Goal: Task Accomplishment & Management: Complete application form

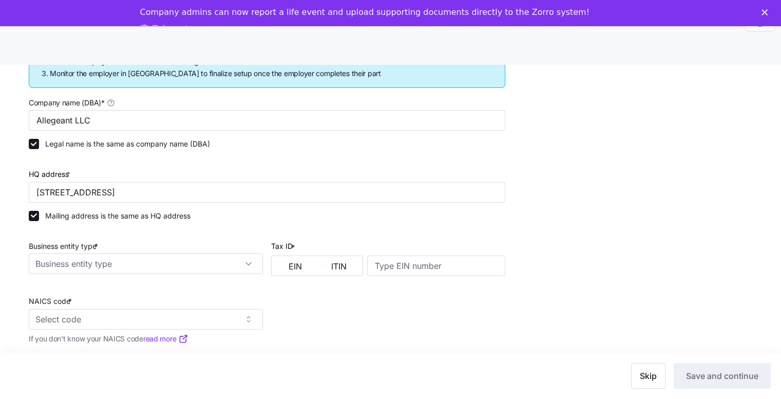
scroll to position [205, 0]
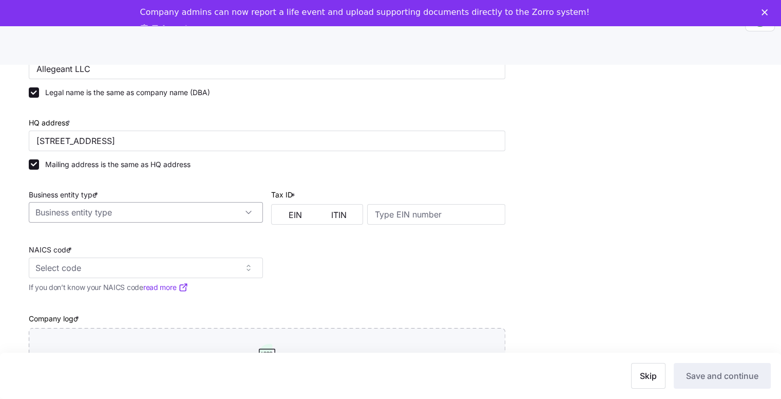
click at [214, 211] on input "Business entity type *" at bounding box center [146, 212] width 234 height 21
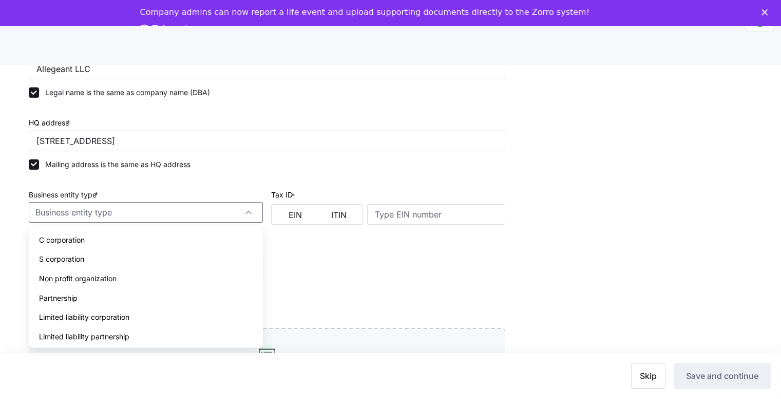
click at [162, 335] on div "Limited liability partnership" at bounding box center [146, 337] width 226 height 20
type input "Limited liability partnership"
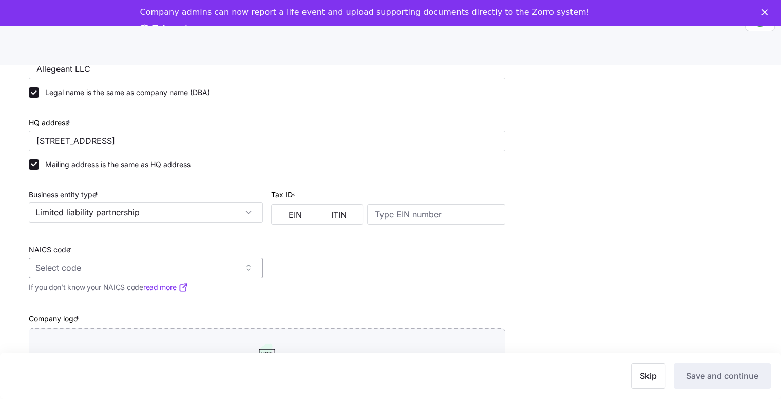
click at [158, 265] on input "NAICS code *" at bounding box center [146, 267] width 234 height 21
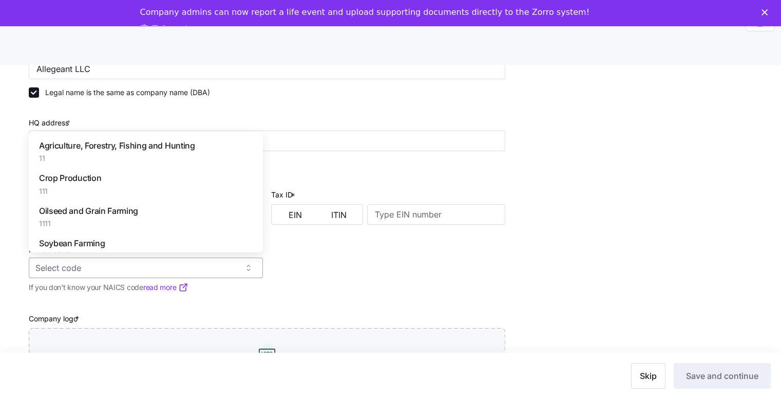
type input "4"
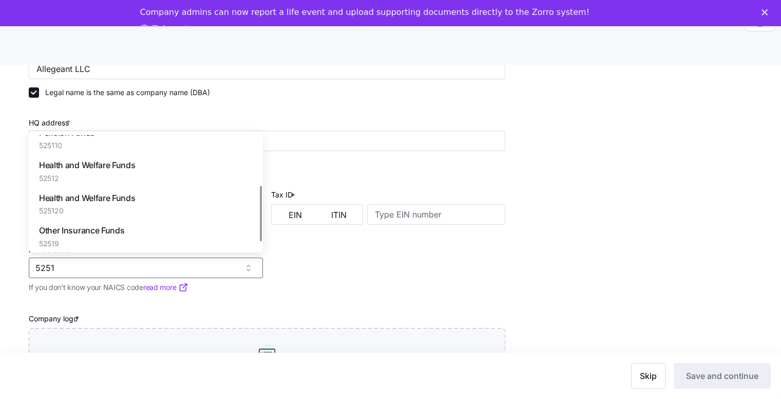
scroll to position [103, 0]
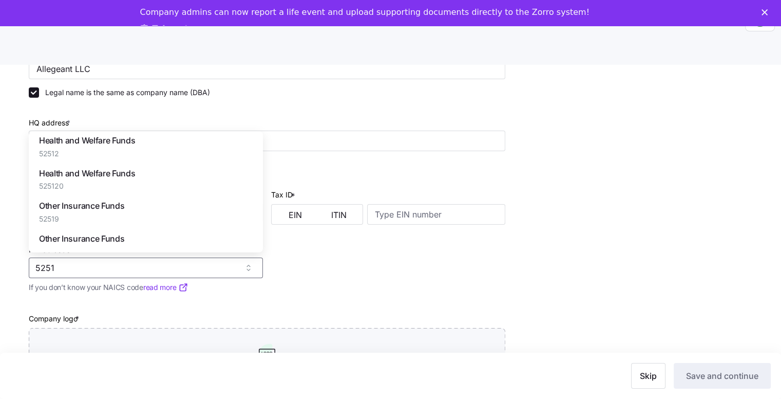
click at [144, 150] on div "Health and Welfare Funds 52512" at bounding box center [146, 146] width 226 height 32
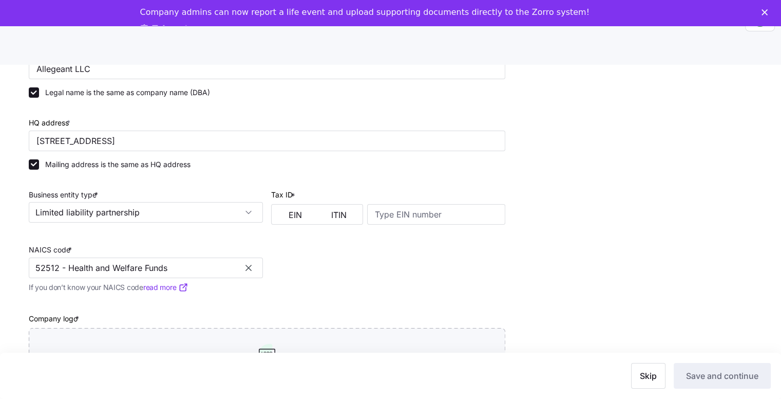
scroll to position [236, 0]
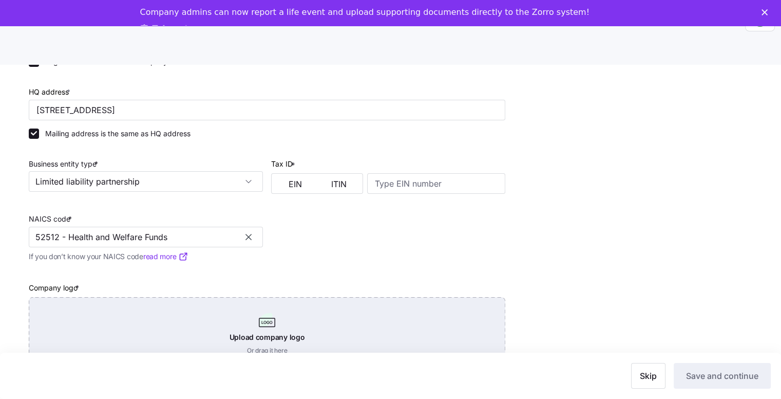
type input "52512 - Health and Welfare Funds"
click at [271, 333] on div "Upload company logo Or drag it here" at bounding box center [267, 333] width 477 height 72
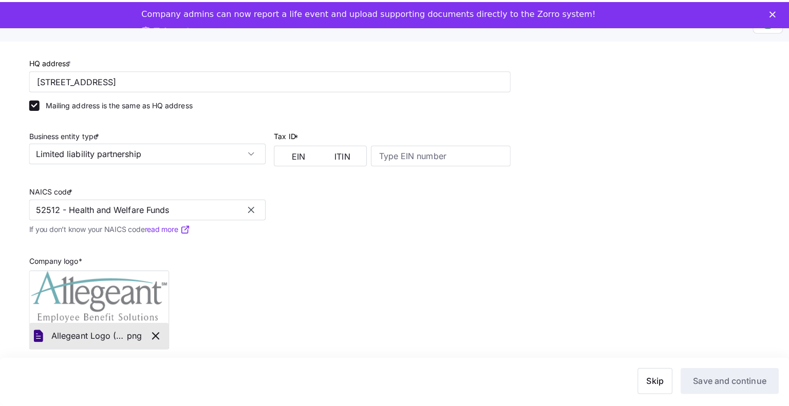
scroll to position [191, 0]
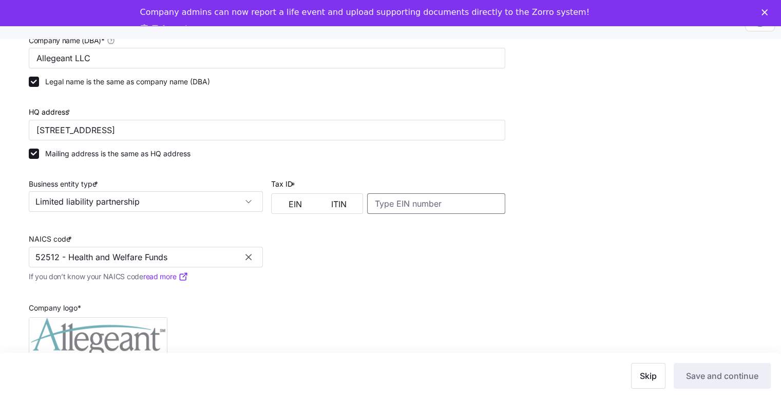
click at [383, 199] on input at bounding box center [436, 203] width 138 height 21
type input "640955384"
click at [304, 196] on button "EIN" at bounding box center [296, 204] width 44 height 16
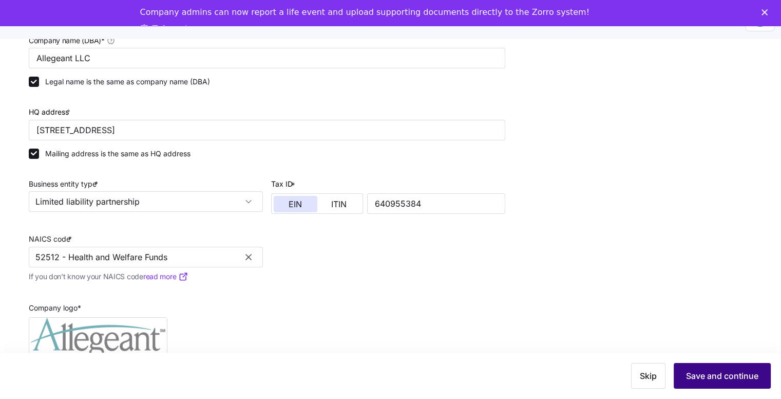
click at [723, 373] on span "Save and continue" at bounding box center [722, 375] width 72 height 12
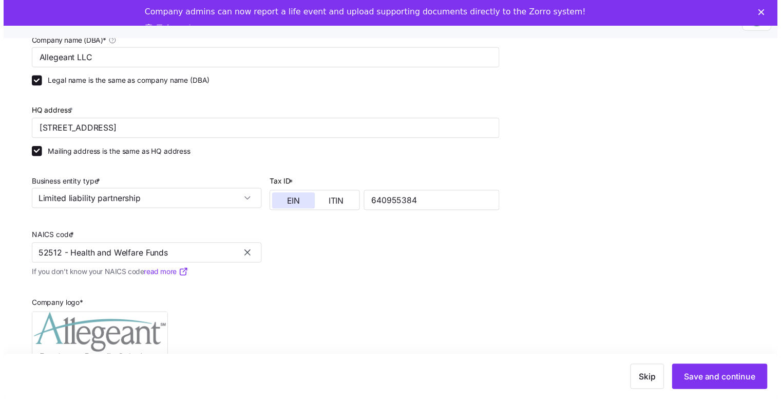
scroll to position [25, 0]
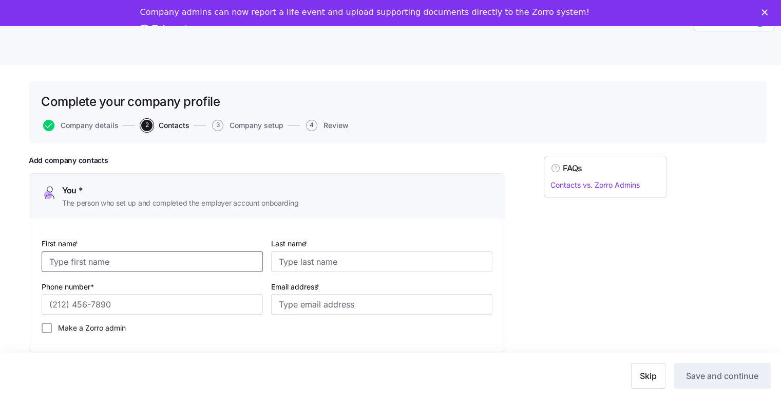
click at [210, 258] on input "First name *" at bounding box center [152, 261] width 221 height 21
type input "[PERSON_NAME]"
type input "[PHONE_NUMBER]"
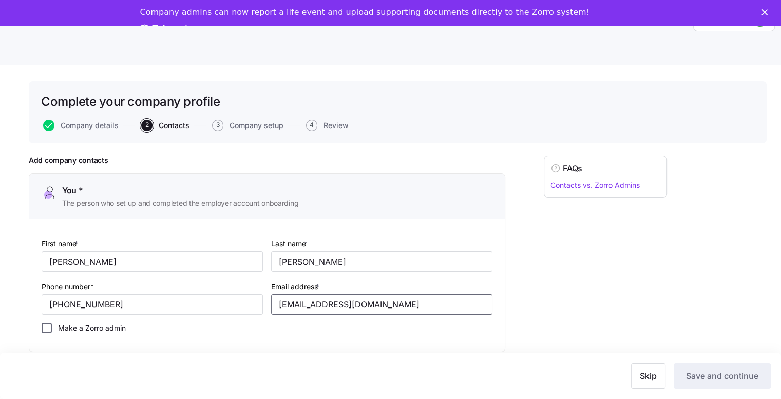
type input "[EMAIL_ADDRESS][DOMAIN_NAME]"
click at [50, 327] on input "Make a Zorro admin" at bounding box center [47, 327] width 10 height 10
checkbox input "true"
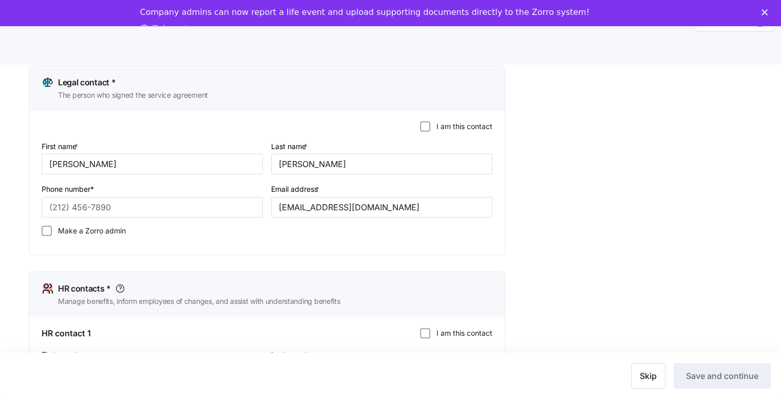
scroll to position [308, 0]
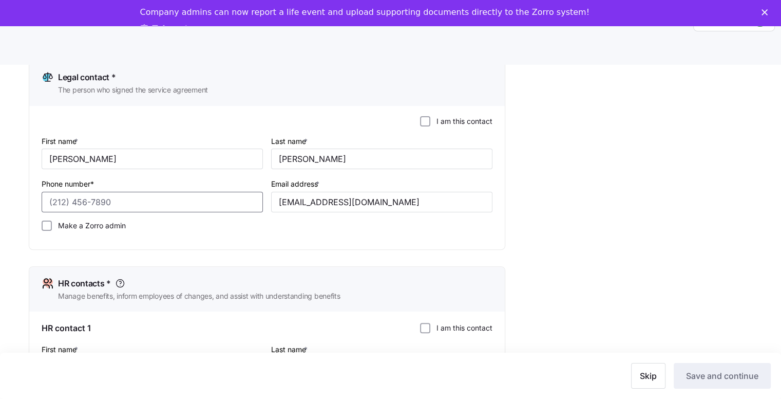
click at [47, 200] on input "Phone number*" at bounding box center [152, 202] width 221 height 21
click at [46, 223] on input "Make a Zorro admin" at bounding box center [47, 225] width 10 height 10
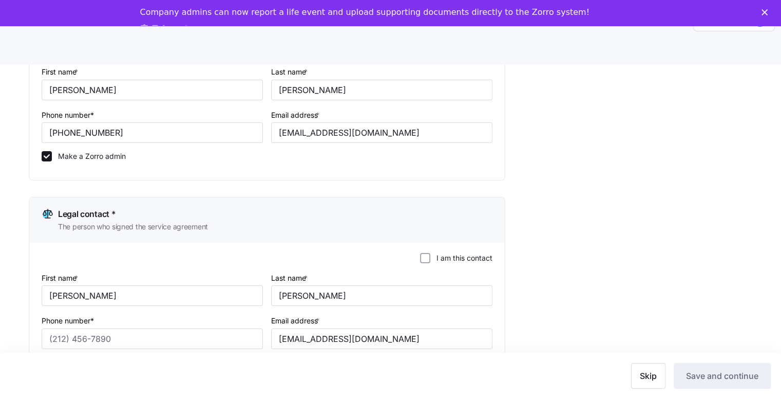
scroll to position [257, 0]
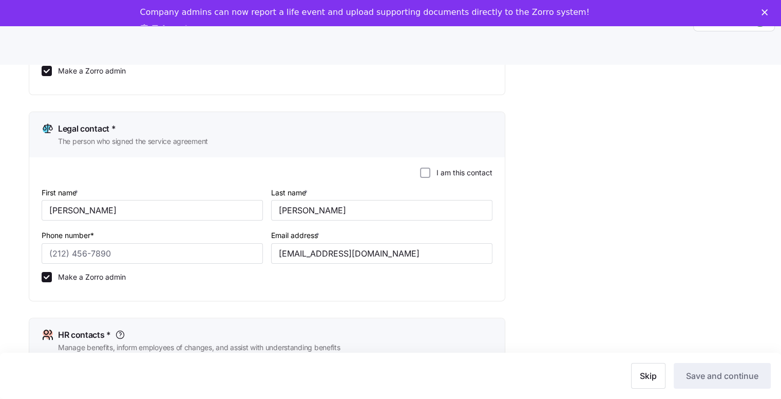
drag, startPoint x: 48, startPoint y: 275, endPoint x: 79, endPoint y: 277, distance: 30.9
click at [48, 275] on input "Make a Zorro admin" at bounding box center [47, 277] width 10 height 10
checkbox input "false"
click at [85, 249] on input "Phone number*" at bounding box center [152, 253] width 221 height 21
type input "[PHONE_NUMBER]"
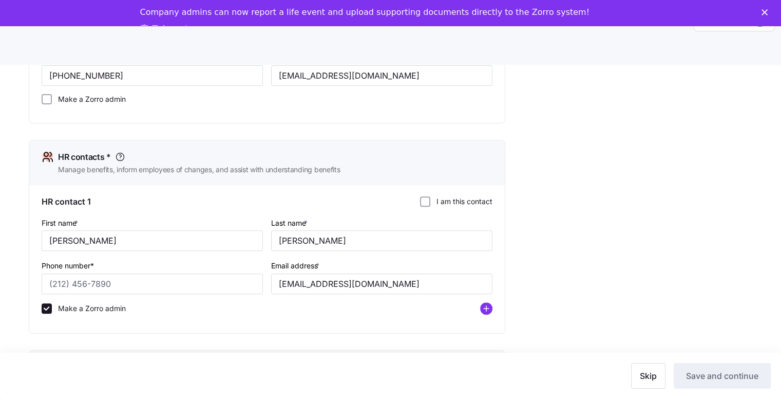
scroll to position [462, 0]
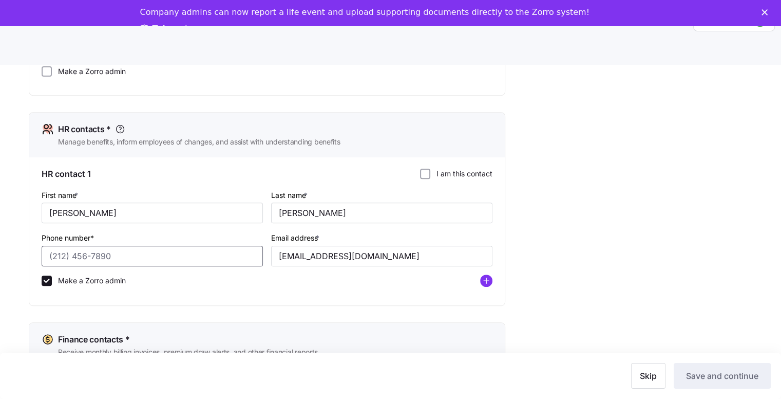
click at [82, 249] on input "Phone number*" at bounding box center [152, 255] width 221 height 21
type input "[PHONE_NUMBER]"
click at [424, 172] on input "I am this contact" at bounding box center [425, 173] width 10 height 10
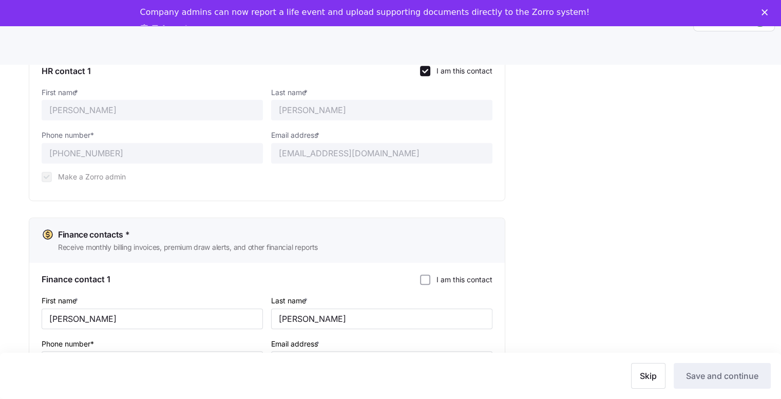
scroll to position [605, 0]
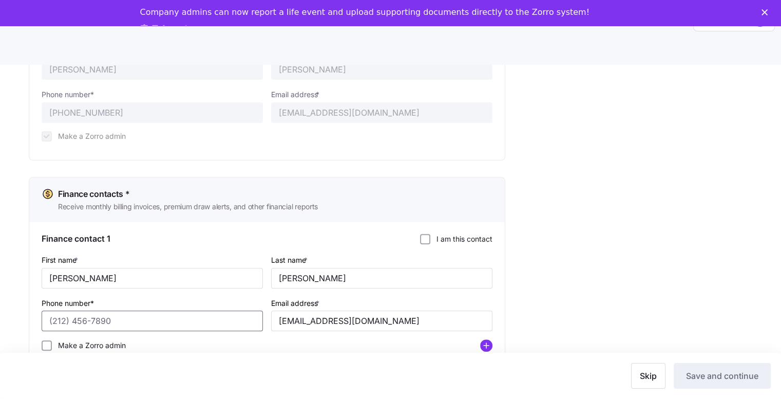
click at [59, 318] on input "Phone number*" at bounding box center [152, 320] width 221 height 21
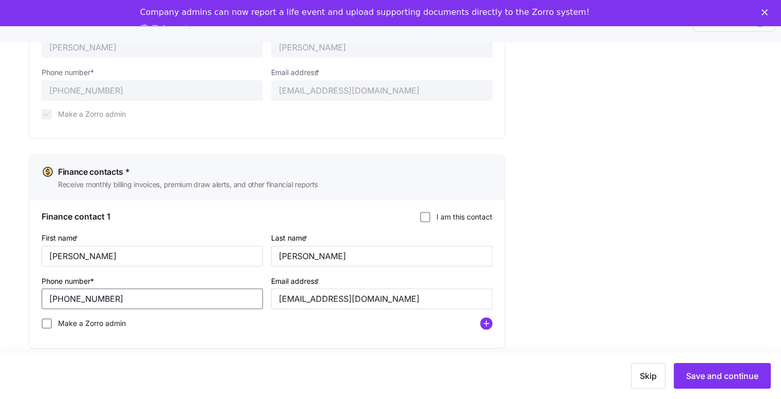
scroll to position [33, 0]
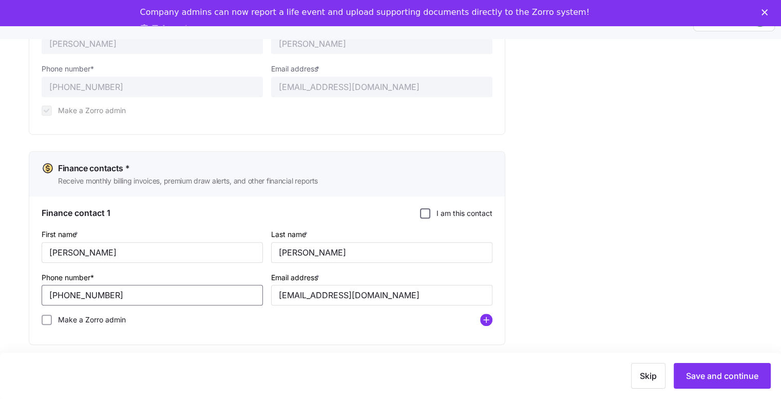
type input "[PHONE_NUMBER]"
click at [421, 208] on input "I am this contact" at bounding box center [425, 213] width 10 height 10
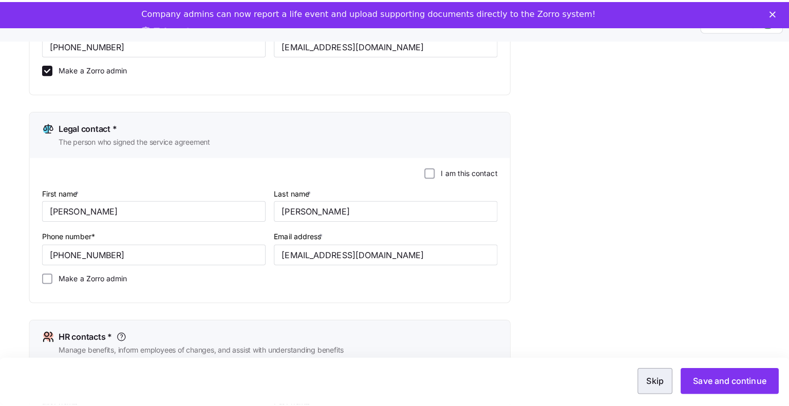
scroll to position [257, 0]
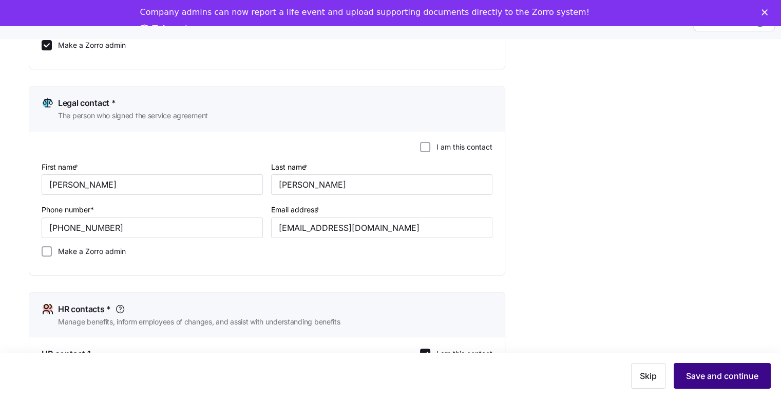
click at [715, 380] on span "Save and continue" at bounding box center [722, 375] width 72 height 12
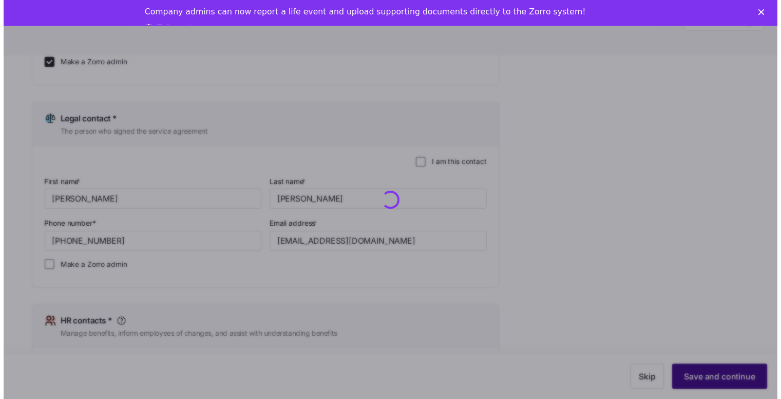
scroll to position [25, 0]
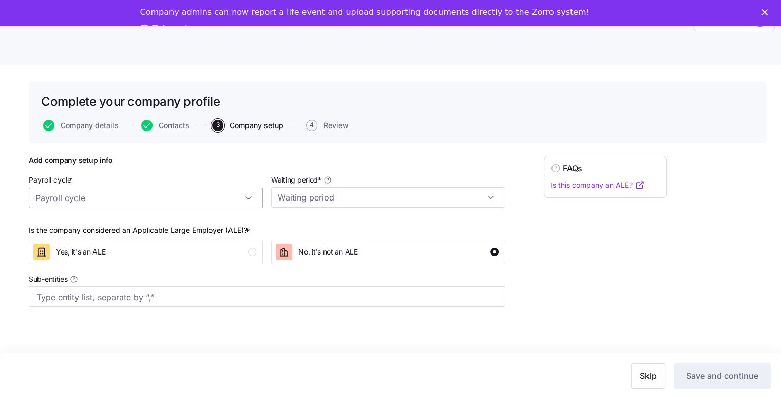
click at [162, 199] on input "Payroll cycle *" at bounding box center [146, 197] width 234 height 21
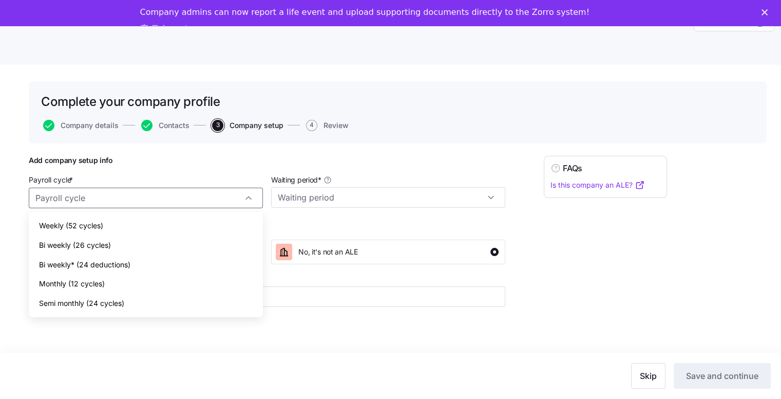
click at [146, 304] on div "Semi monthly (24 cycles)" at bounding box center [146, 303] width 226 height 20
type input "Semi monthly (24 cycles)"
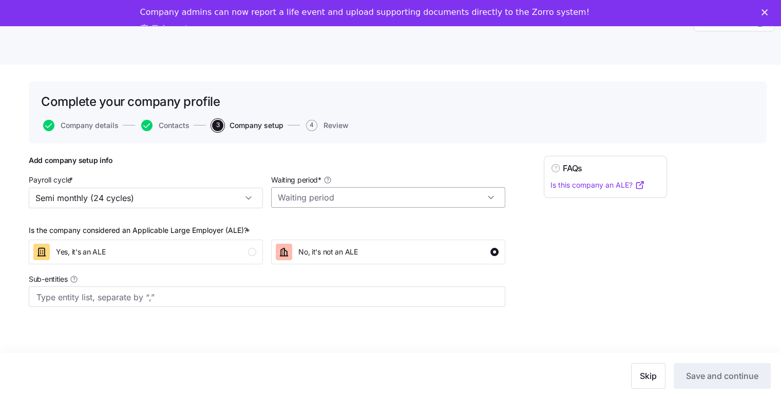
click at [294, 197] on input "Waiting period *" at bounding box center [388, 197] width 234 height 21
click at [307, 242] on span "30 days" at bounding box center [295, 244] width 28 height 11
type input "30 days"
click at [461, 248] on div "No, it's not an ALE" at bounding box center [387, 251] width 223 height 16
click at [42, 297] on input "Sub-entities" at bounding box center [256, 296] width 441 height 13
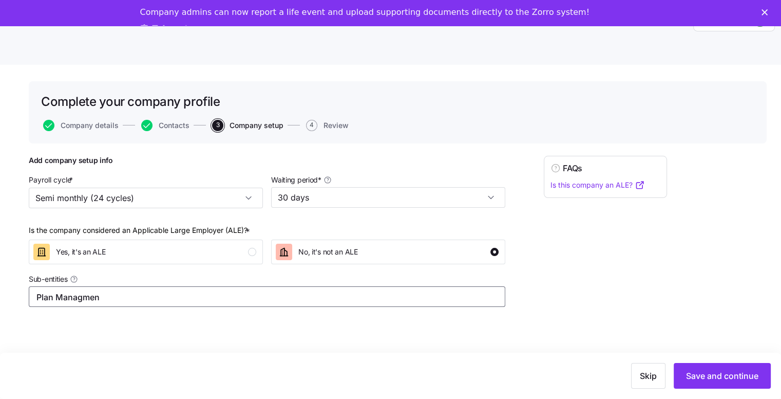
type input "Plan Managment"
type input "TPA"
type input "Wellness"
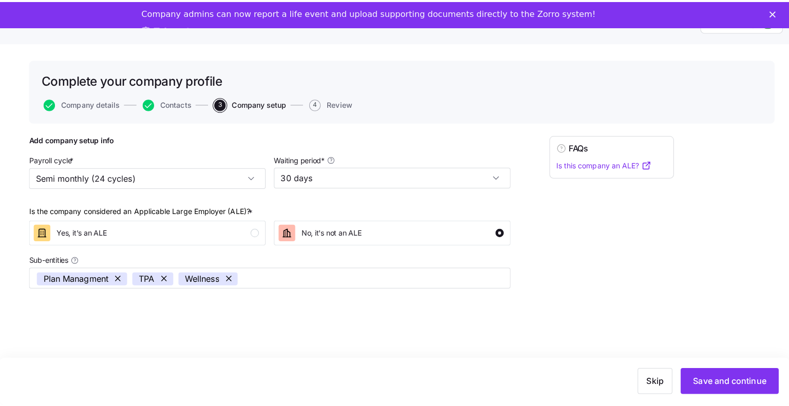
scroll to position [33, 0]
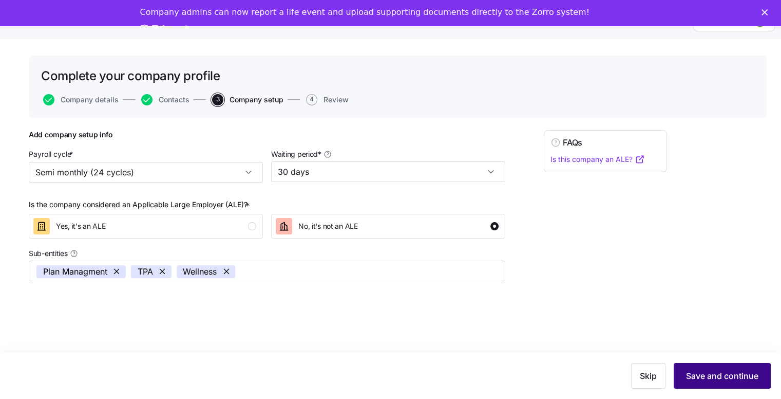
click at [721, 380] on span "Save and continue" at bounding box center [722, 375] width 72 height 12
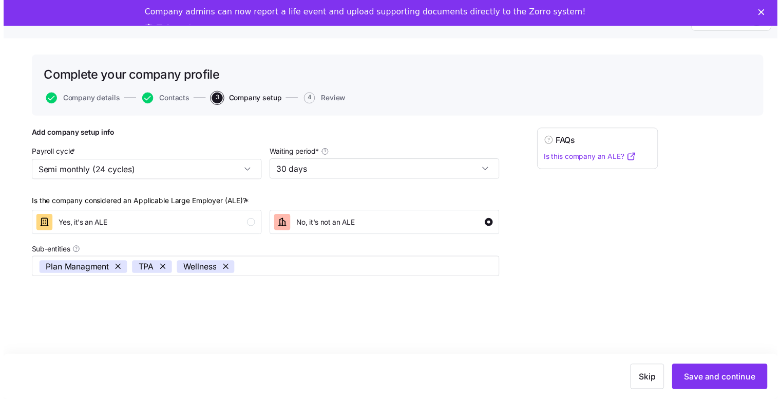
scroll to position [25, 0]
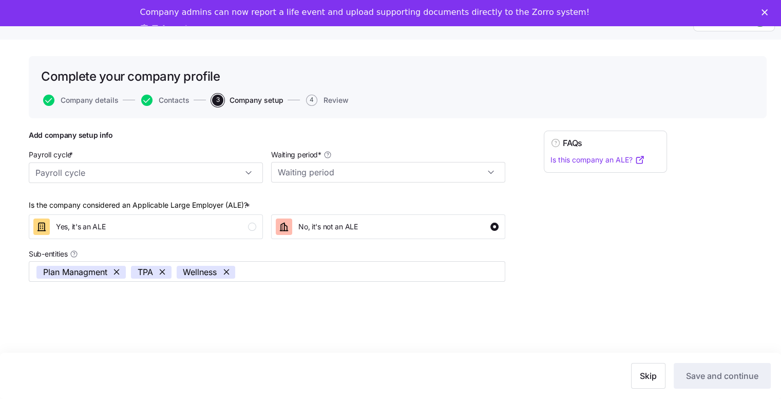
type input "Semi monthly (24 cycles)"
type input "30 days"
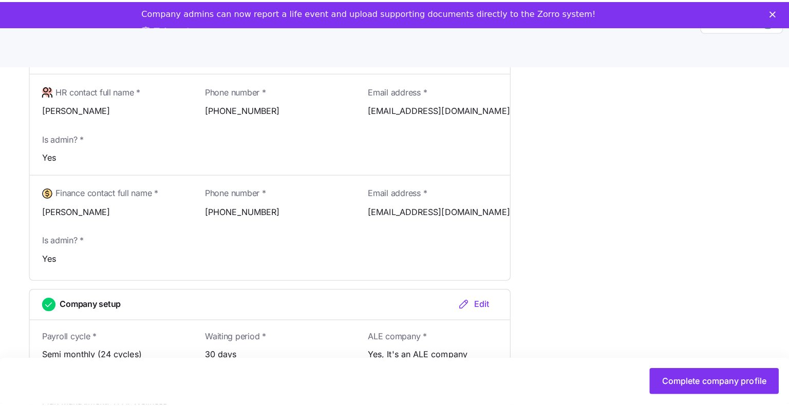
scroll to position [641, 0]
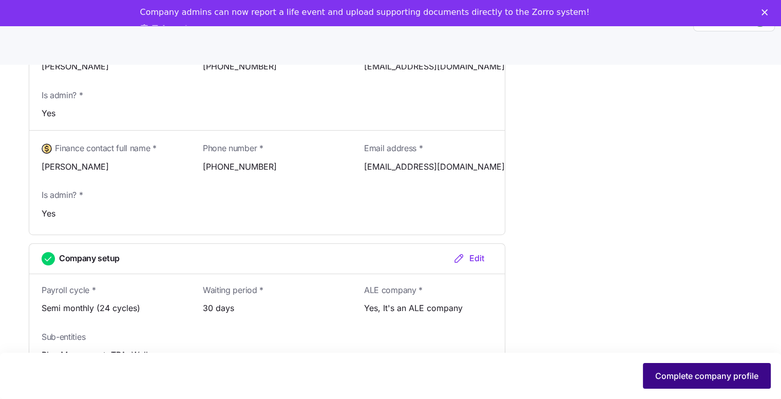
click at [672, 372] on span "Complete company profile" at bounding box center [706, 375] width 103 height 12
